Goal: Task Accomplishment & Management: Use online tool/utility

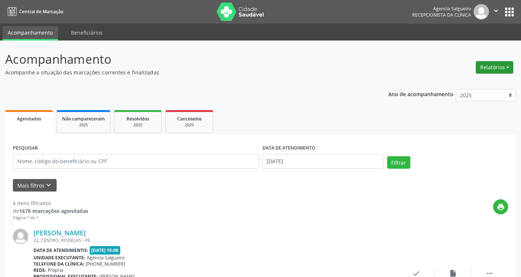
click at [510, 67] on button "Relatórios" at bounding box center [495, 67] width 38 height 13
click at [478, 82] on link "Agendamentos" at bounding box center [474, 83] width 79 height 10
select select "7"
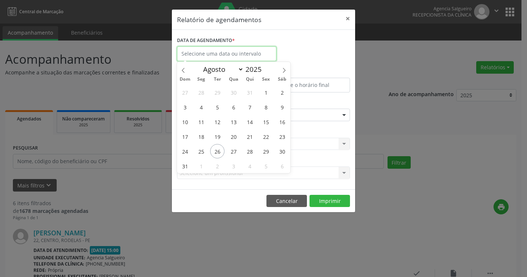
click at [199, 52] on input "text" at bounding box center [226, 53] width 99 height 15
click at [231, 151] on span "27" at bounding box center [233, 151] width 14 height 14
type input "[DATE]"
click at [231, 151] on span "27" at bounding box center [233, 151] width 14 height 14
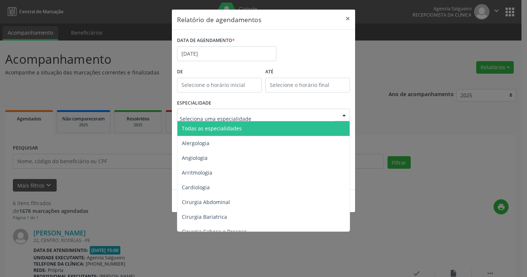
click at [347, 116] on div at bounding box center [343, 115] width 11 height 13
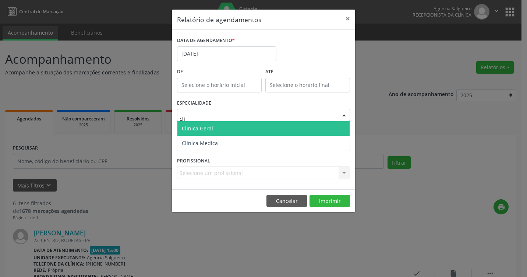
type input "clin"
click at [300, 128] on span "Clinica Geral" at bounding box center [263, 128] width 172 height 15
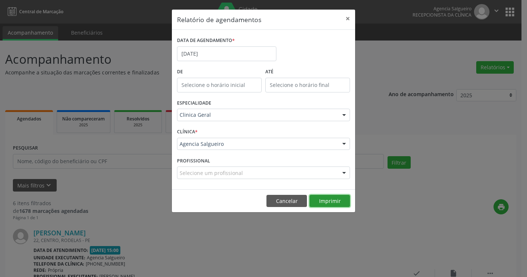
click at [333, 199] on button "Imprimir" at bounding box center [329, 201] width 40 height 13
click at [206, 53] on input "[DATE]" at bounding box center [226, 53] width 99 height 15
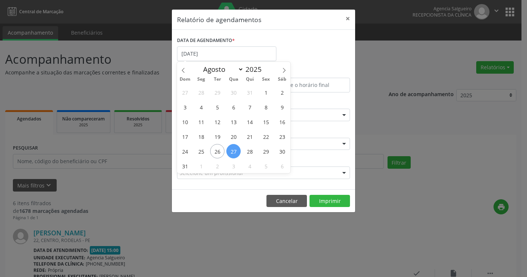
click at [238, 152] on span "27" at bounding box center [233, 151] width 14 height 14
type input "[DATE]"
click at [238, 152] on span "27" at bounding box center [233, 151] width 14 height 14
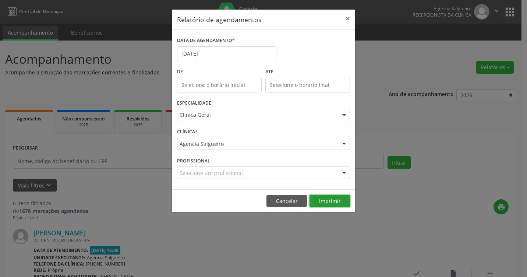
click at [339, 201] on button "Imprimir" at bounding box center [329, 201] width 40 height 13
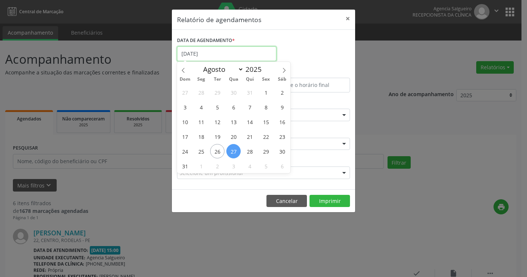
click at [246, 51] on input "[DATE]" at bounding box center [226, 53] width 99 height 15
click at [221, 152] on span "26" at bounding box center [217, 151] width 14 height 14
type input "[DATE]"
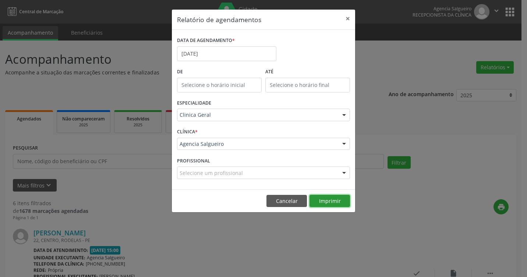
click at [336, 201] on button "Imprimir" at bounding box center [329, 201] width 40 height 13
drag, startPoint x: 346, startPoint y: 18, endPoint x: 223, endPoint y: 9, distance: 123.2
click at [346, 18] on button "×" at bounding box center [347, 19] width 15 height 18
